Goal: Navigation & Orientation: Find specific page/section

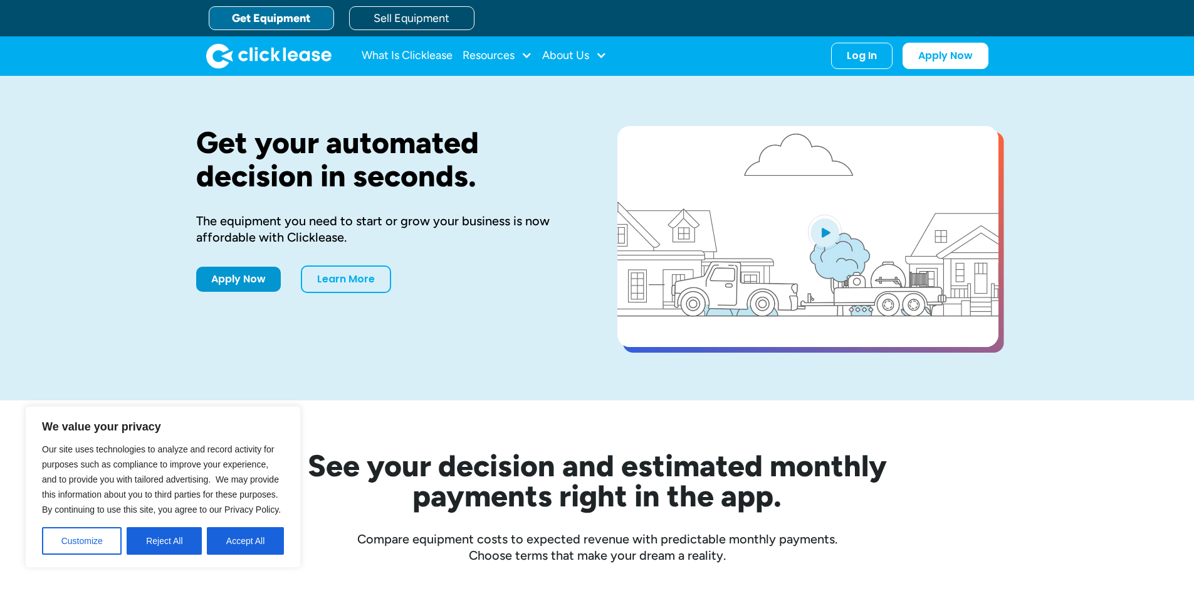
click at [873, 40] on div "What Is Clicklease Resources Blog Case Studies Videos FAQs About Us About Us Ca…" at bounding box center [597, 55] width 783 height 39
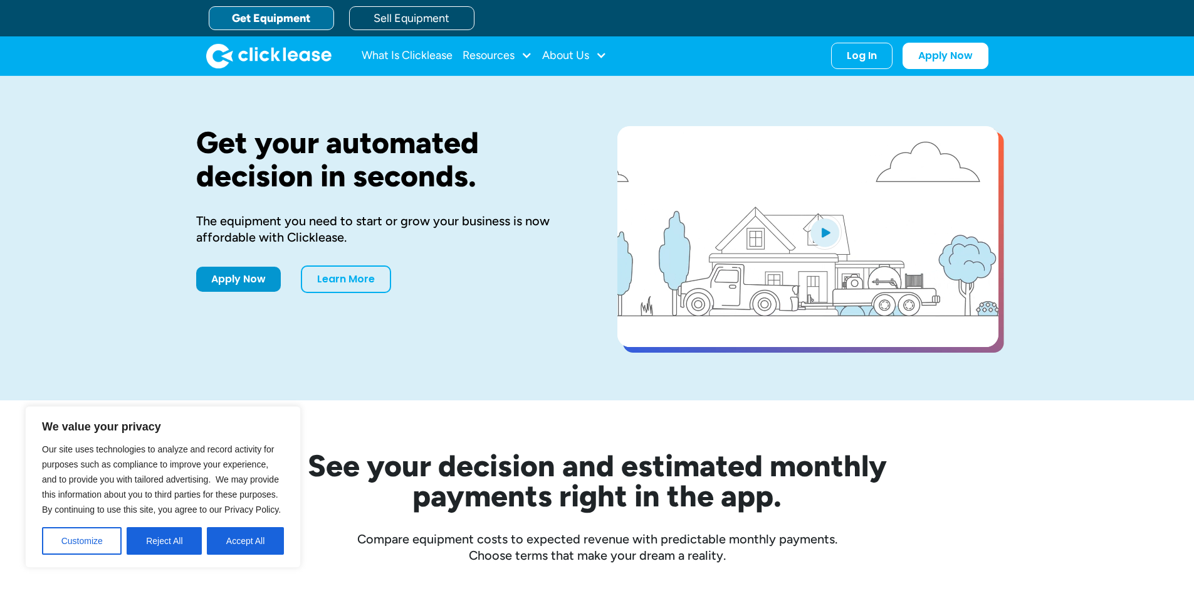
click at [872, 40] on div "What Is Clicklease Resources Blog Case Studies Videos FAQs About Us About Us Ca…" at bounding box center [597, 55] width 783 height 39
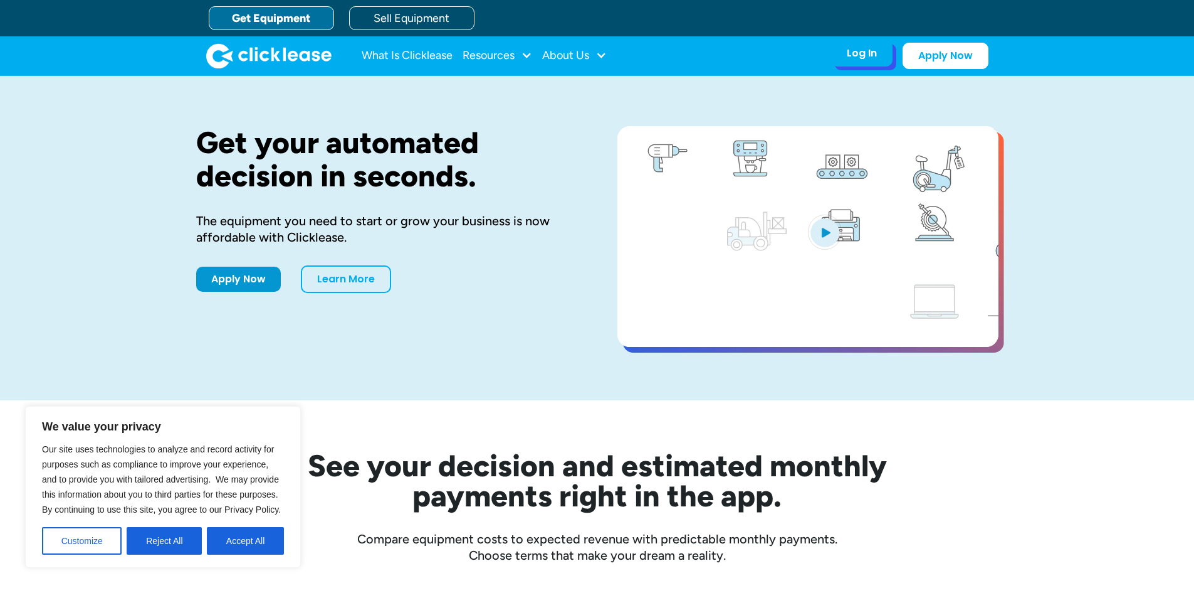
click at [880, 56] on div "Log In Account login I use Clicklease to get my equipment Partner Portal I offe…" at bounding box center [861, 53] width 61 height 26
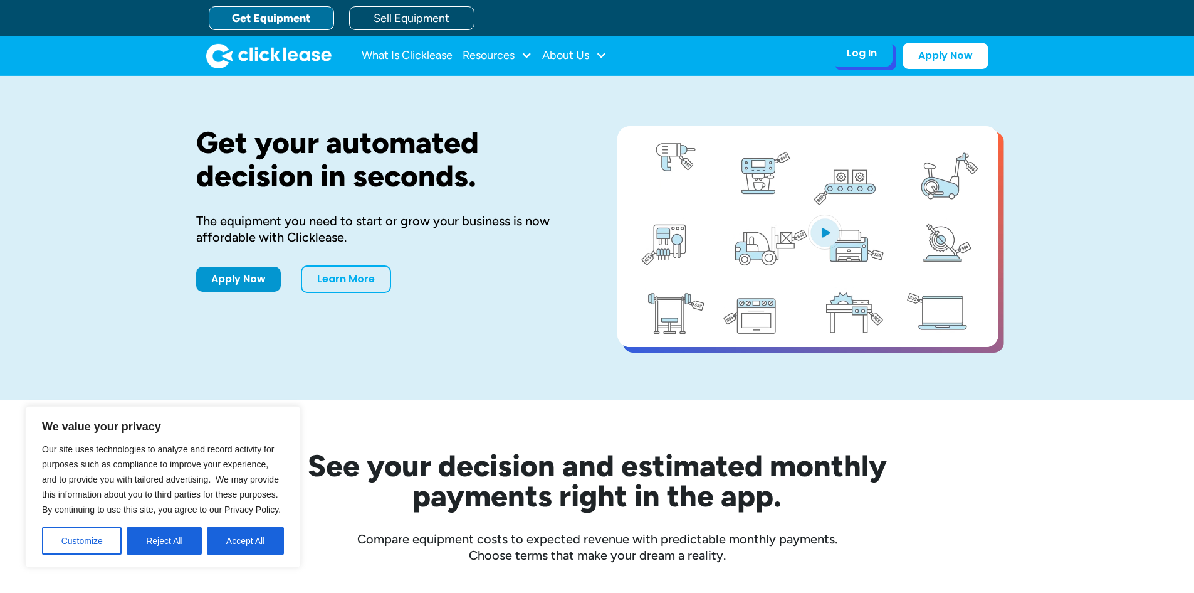
click at [849, 63] on div "Log In Account login I use Clicklease to get my equipment Partner Portal I offe…" at bounding box center [861, 53] width 61 height 26
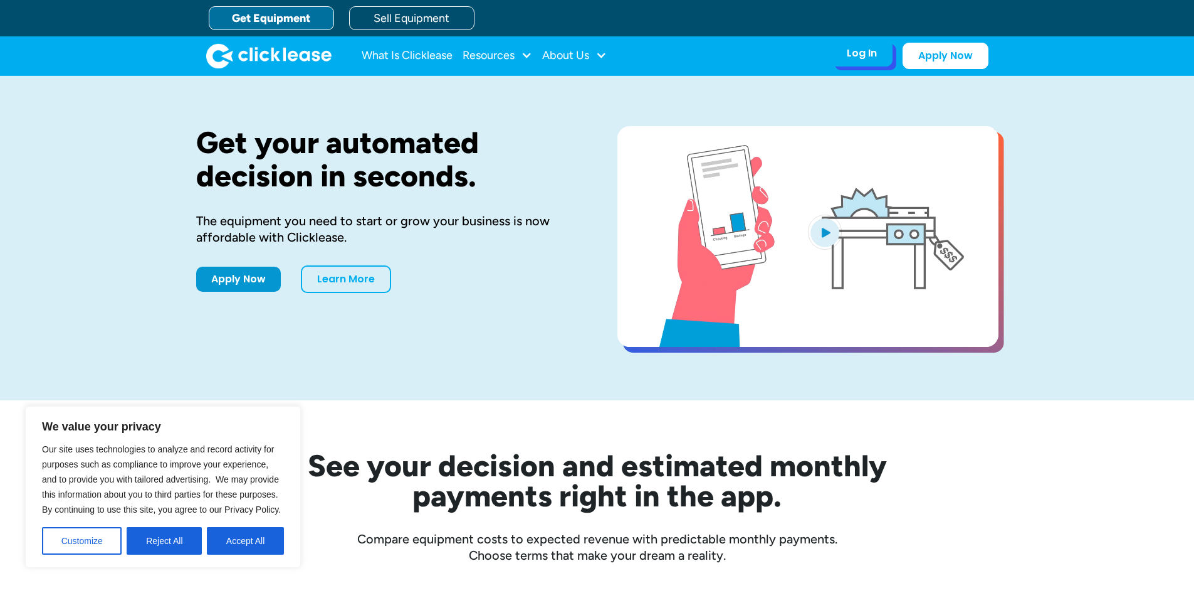
click at [890, 45] on div "Log In Account login I use Clicklease to get my equipment Partner Portal I offe…" at bounding box center [861, 53] width 61 height 26
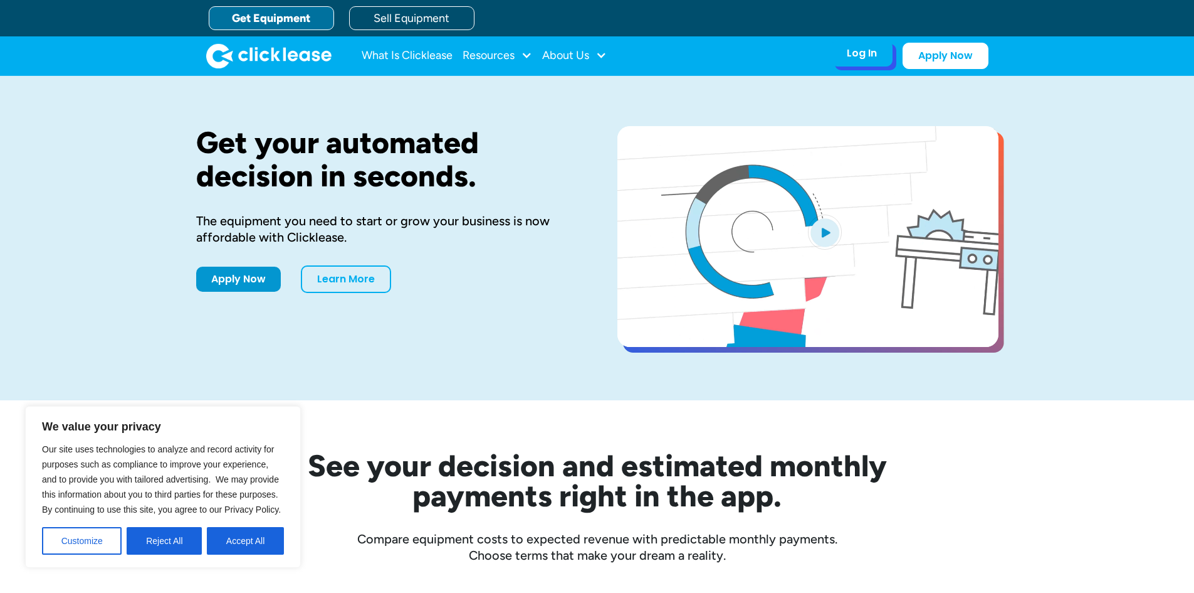
click at [882, 57] on div "Log In Account login I use Clicklease to get my equipment Partner Portal I offe…" at bounding box center [861, 53] width 61 height 26
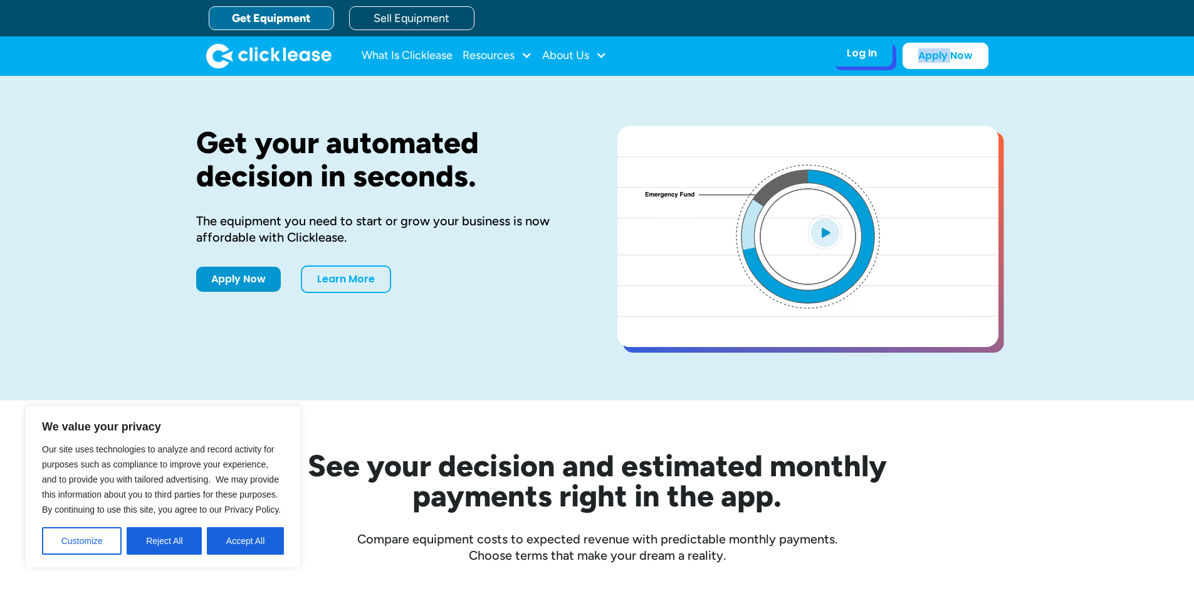
click at [882, 57] on div "Log In Account login I use Clicklease to get my equipment Partner Portal I offe…" at bounding box center [861, 53] width 61 height 26
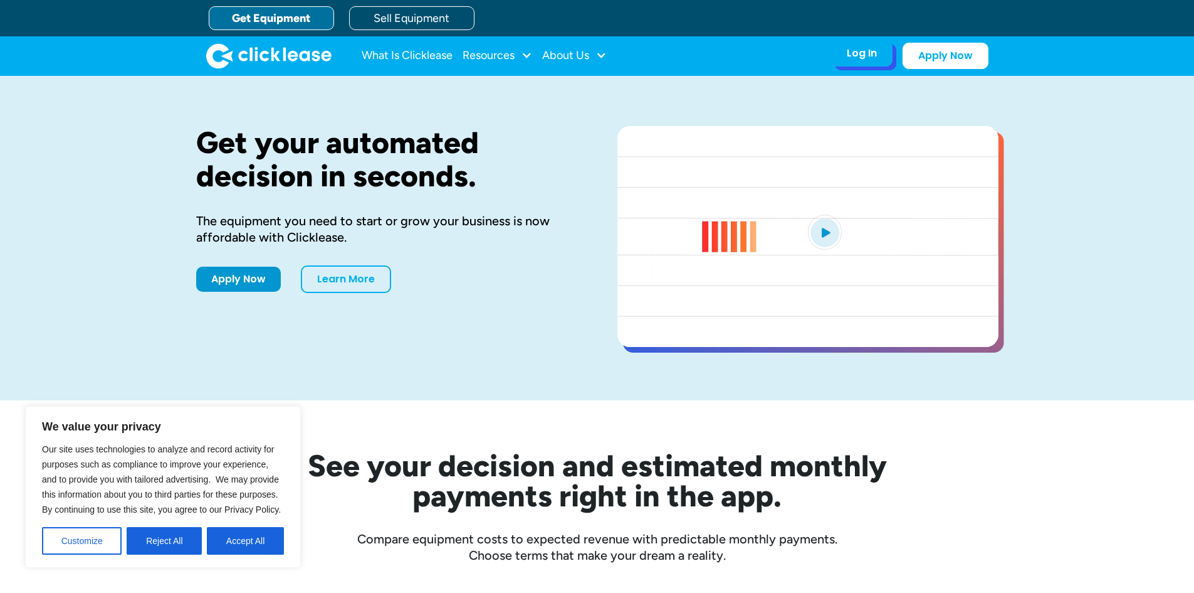
click at [853, 62] on div "Log In Account login I use Clicklease to get my equipment Partner Portal I offe…" at bounding box center [861, 53] width 61 height 26
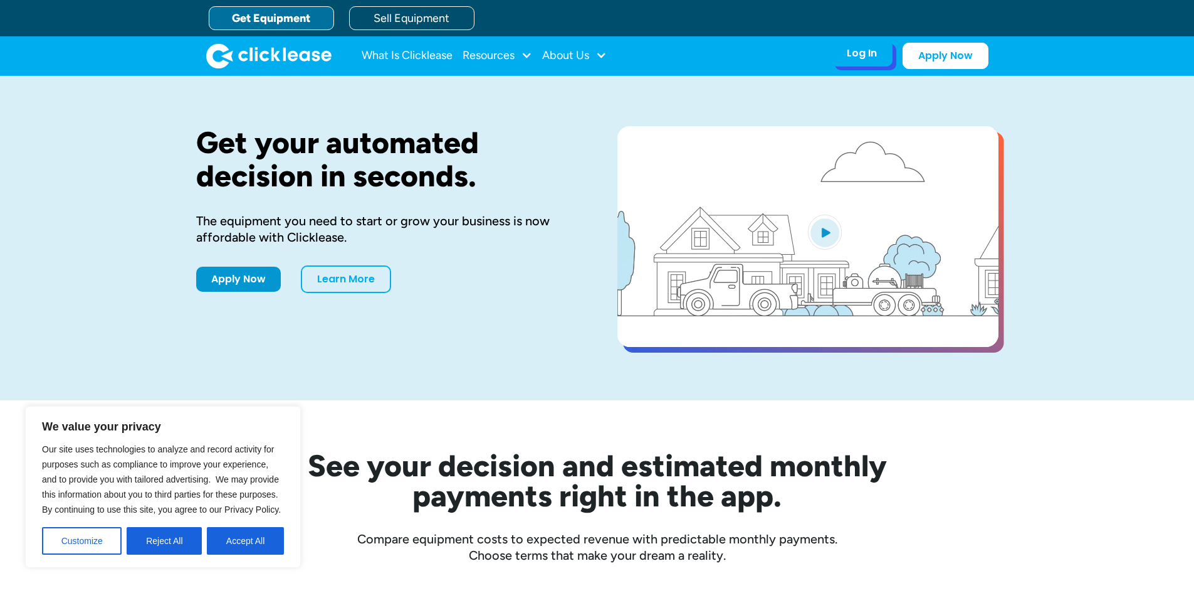
click at [882, 55] on div "Log In Account login I use Clicklease to get my equipment Partner Portal I offe…" at bounding box center [861, 53] width 61 height 26
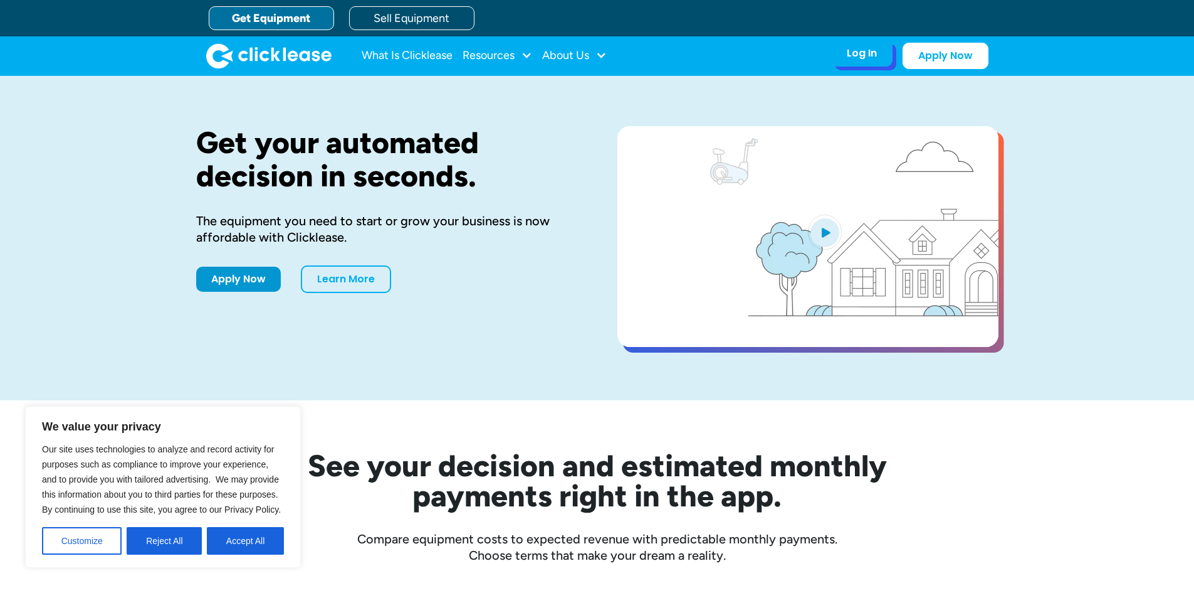
click at [882, 55] on div "Log In Account login I use Clicklease to get my equipment Partner Portal I offe…" at bounding box center [861, 53] width 61 height 26
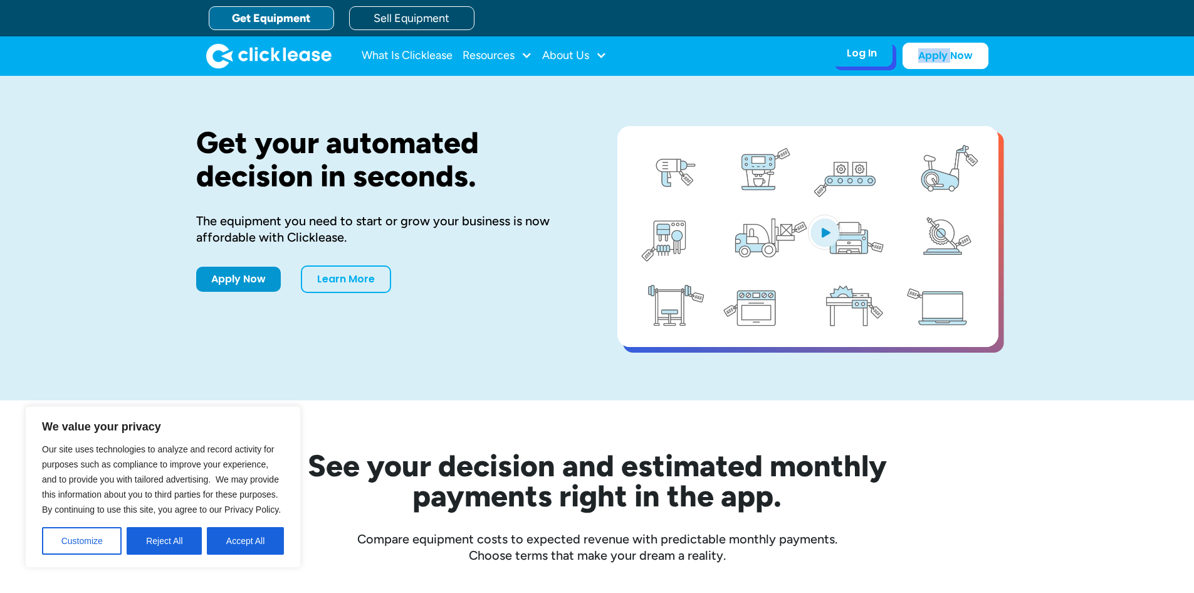
click at [882, 55] on div "Log In Account login I use Clicklease to get my equipment Partner Portal I offe…" at bounding box center [861, 53] width 61 height 26
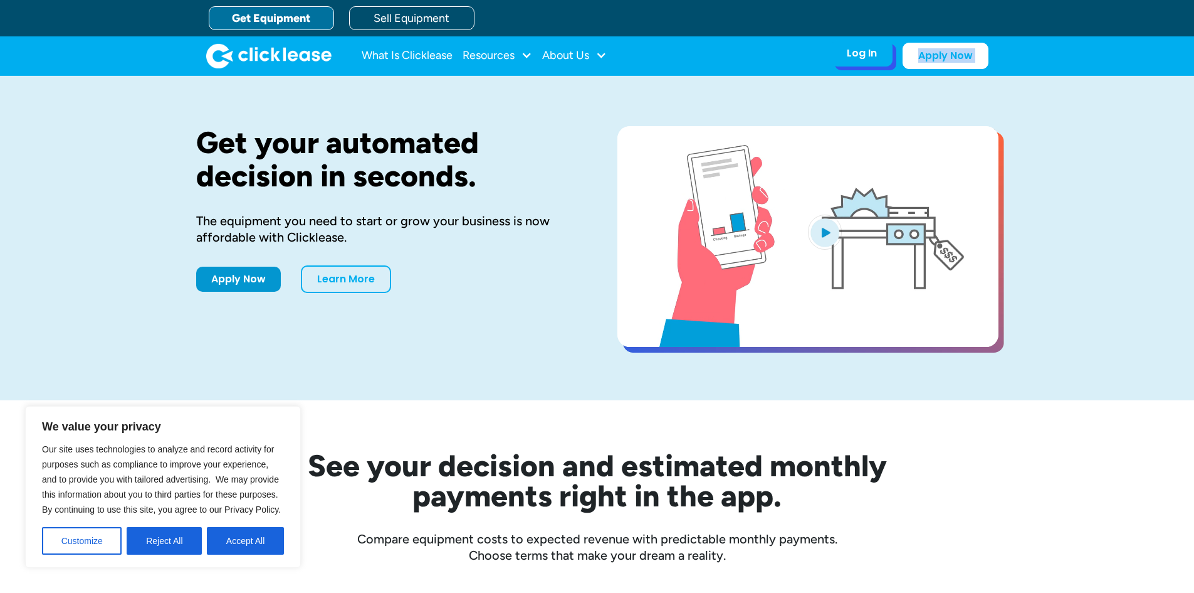
click at [882, 55] on div "Log In Account login I use Clicklease to get my equipment Partner Portal I offe…" at bounding box center [861, 53] width 61 height 26
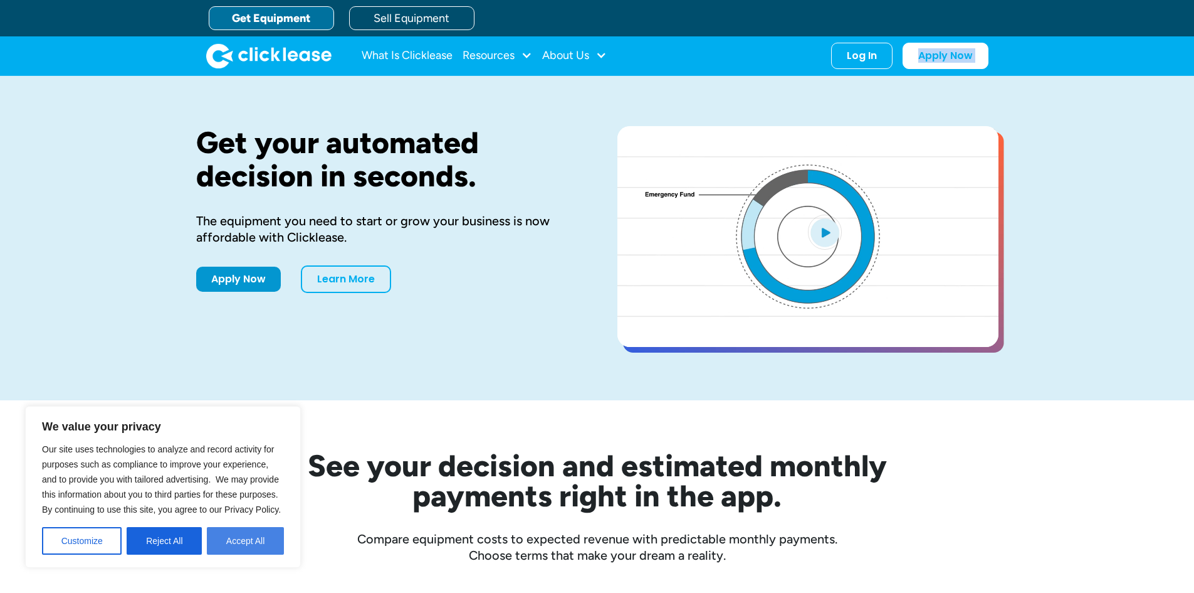
click at [265, 539] on button "Accept All" at bounding box center [245, 541] width 77 height 28
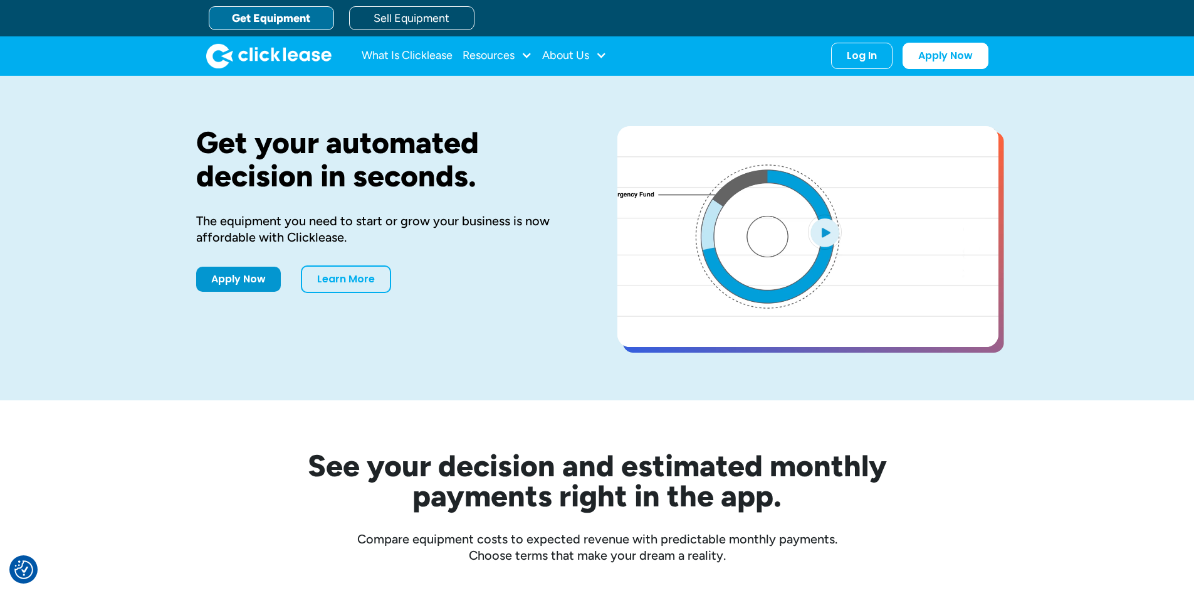
click at [879, 72] on div "What Is Clicklease Resources Blog Case Studies Videos FAQs About Us About Us Ca…" at bounding box center [597, 55] width 783 height 39
